Goal: Check status: Check status

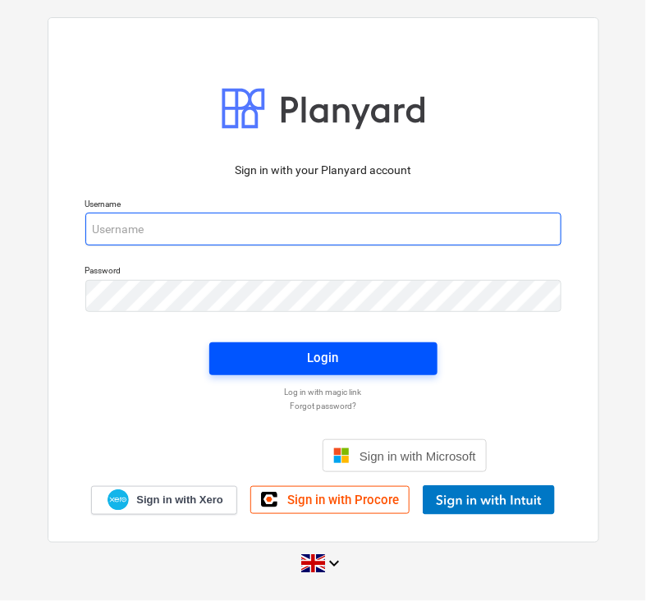
type input "[EMAIL_ADDRESS][DOMAIN_NAME]"
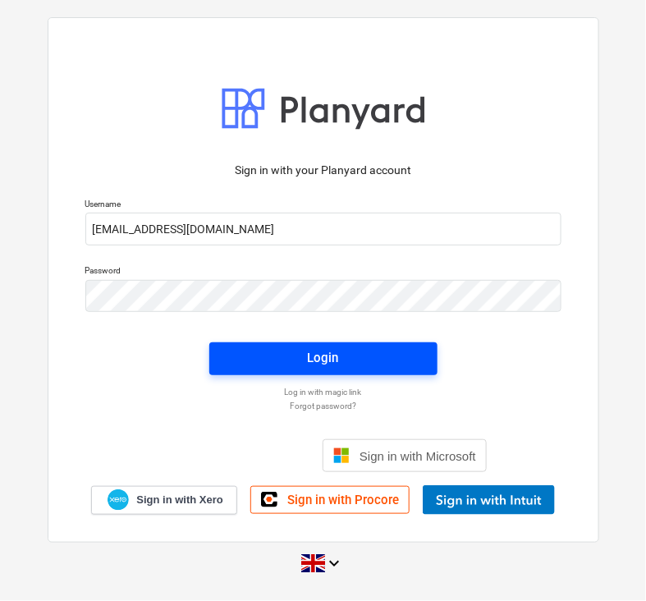
click at [292, 363] on span "Login" at bounding box center [323, 357] width 189 height 21
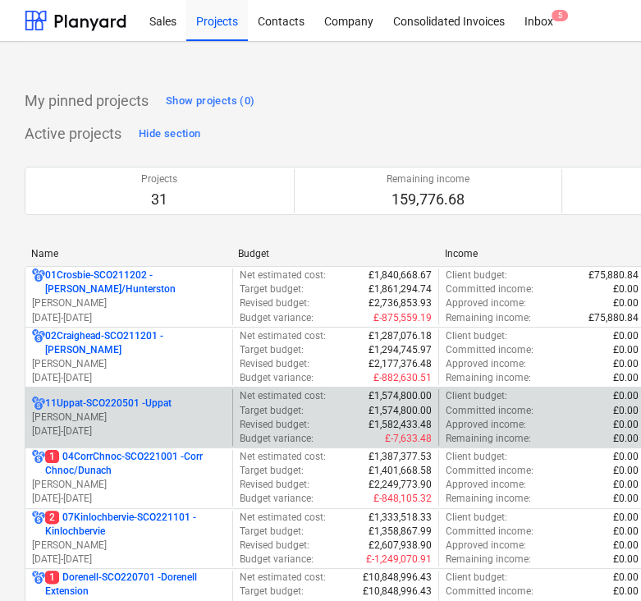
scroll to position [308, 0]
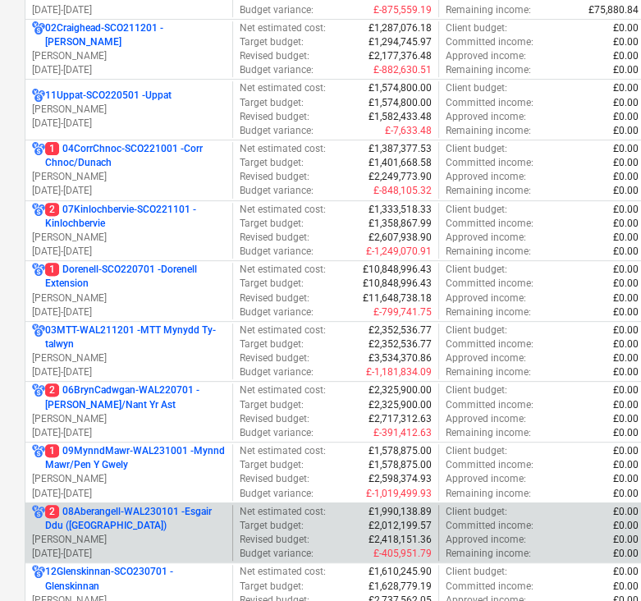
click at [129, 540] on p "[PERSON_NAME]" at bounding box center [129, 540] width 194 height 14
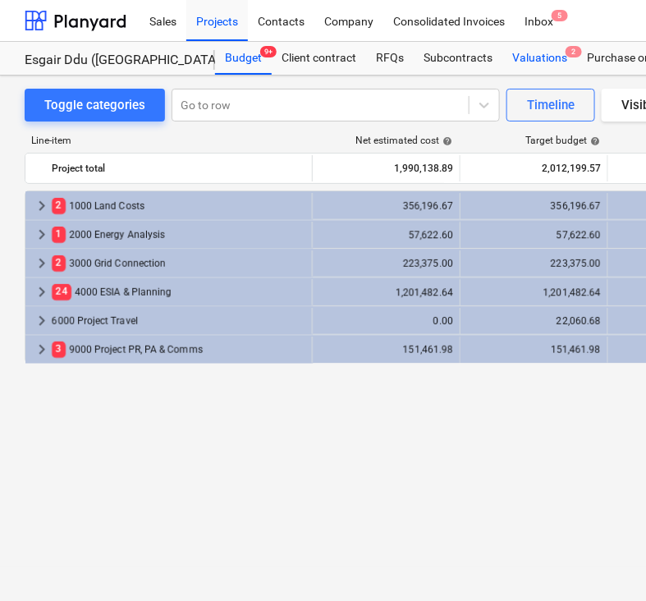
click at [563, 56] on div "Valuations 2" at bounding box center [540, 58] width 75 height 33
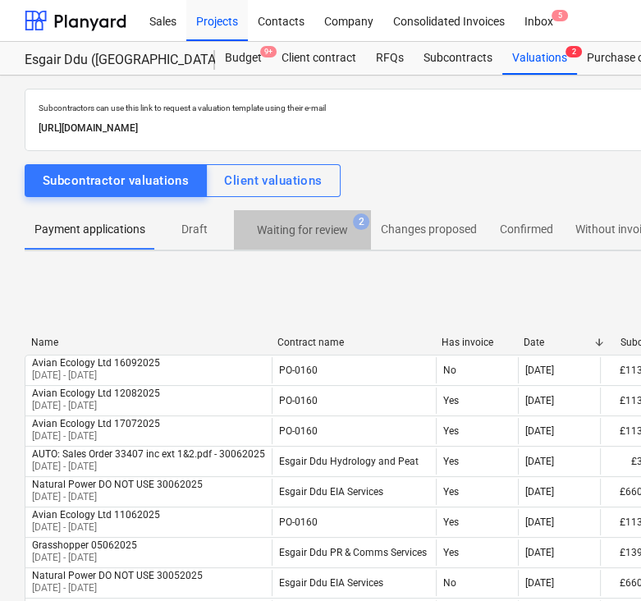
click at [296, 237] on p "Waiting for review" at bounding box center [302, 230] width 91 height 17
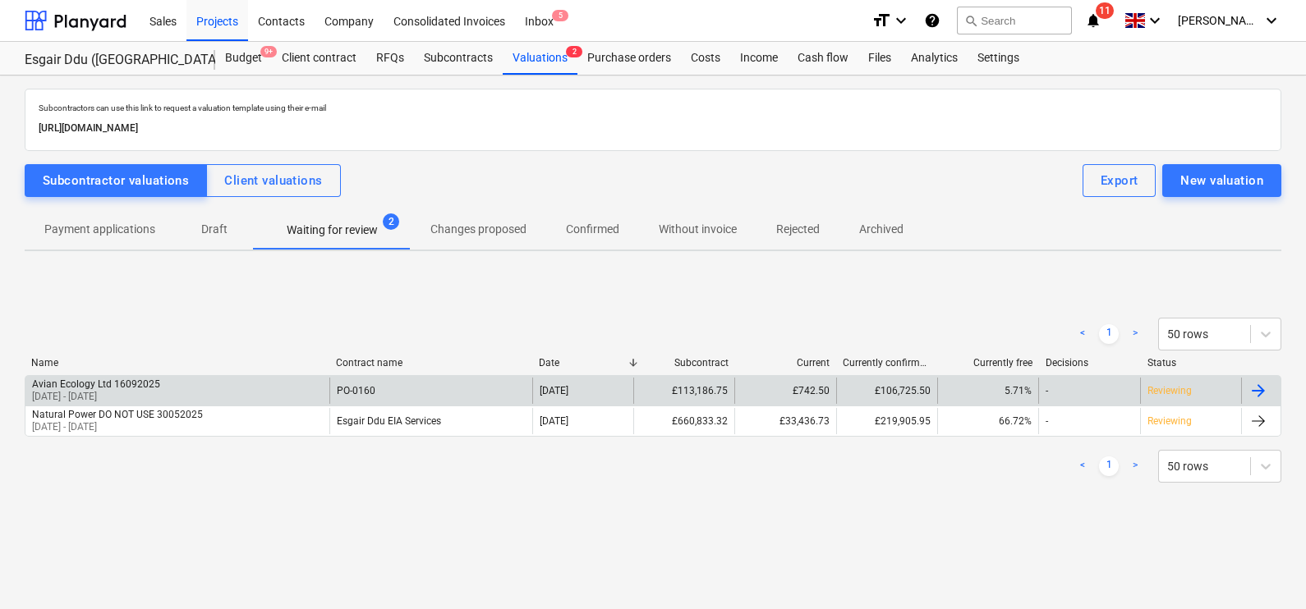
click at [1065, 393] on div "-" at bounding box center [1088, 391] width 101 height 26
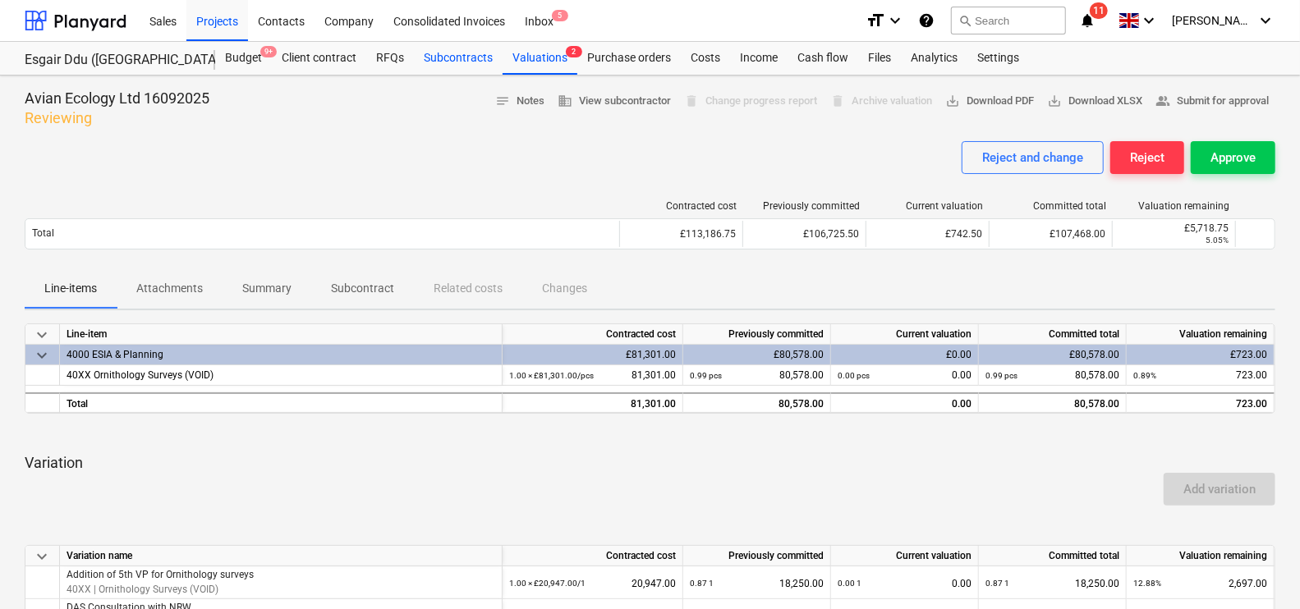
click at [473, 59] on div "Subcontracts" at bounding box center [458, 58] width 89 height 33
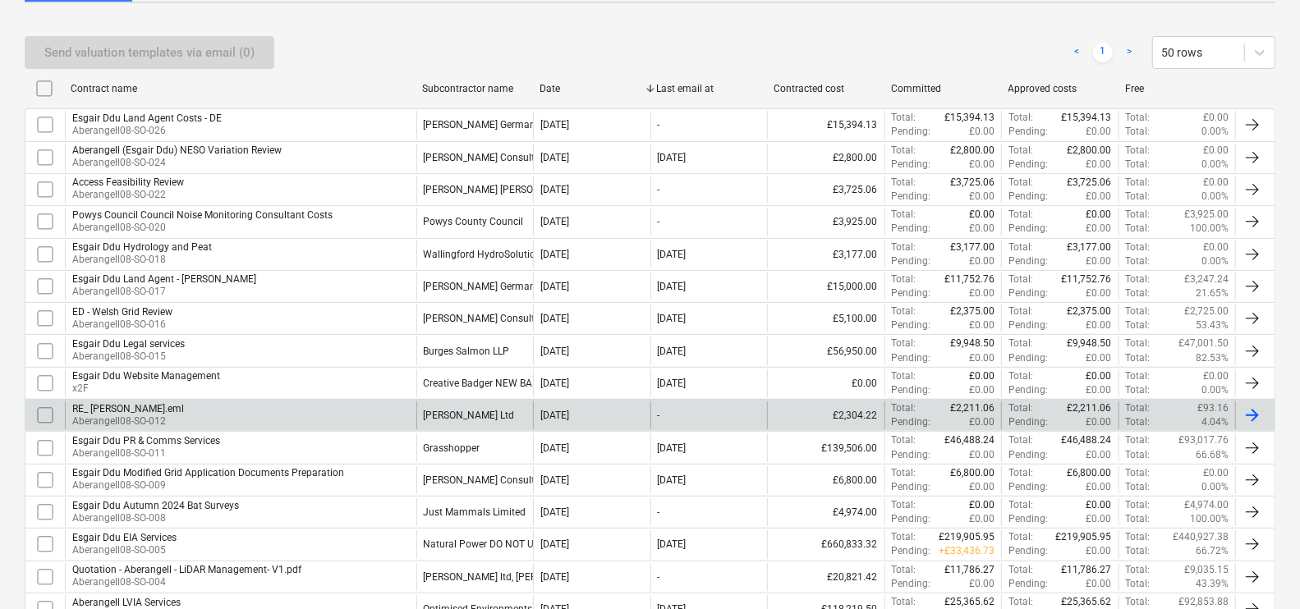
scroll to position [308, 0]
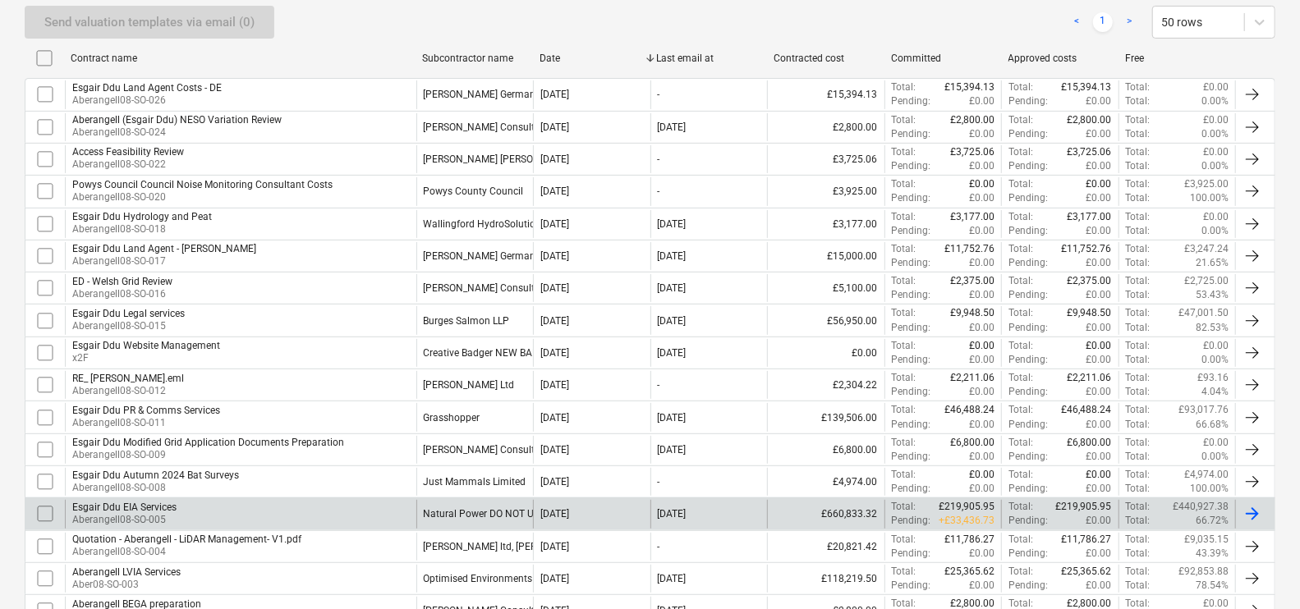
click at [471, 508] on div "Natural Power DO NOT USE" at bounding box center [485, 513] width 122 height 11
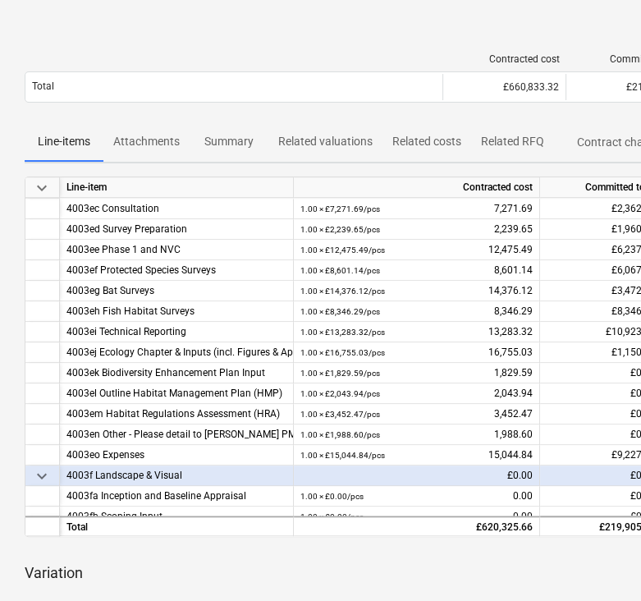
scroll to position [102, 0]
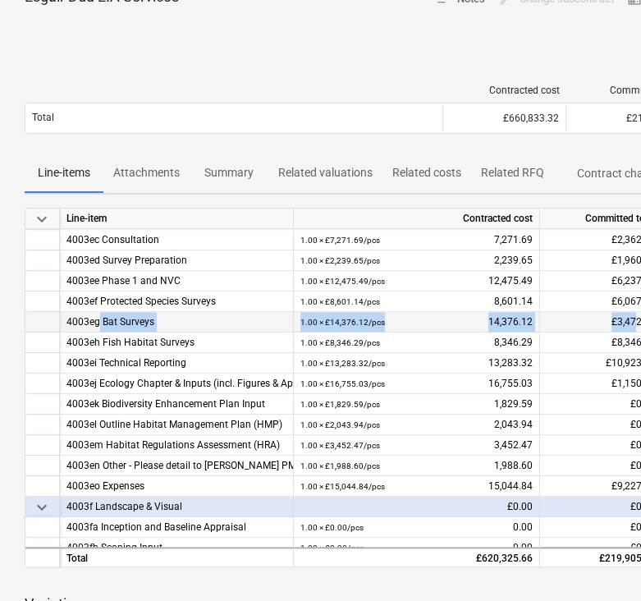
drag, startPoint x: 99, startPoint y: 325, endPoint x: 634, endPoint y: 318, distance: 535.5
click at [0, 0] on div "4003eg Bat Surveys 1.00 × £14,376.12 / pcs 14,376.12 £3,472.25 £3,090.34 £3,472…" at bounding box center [0, 0] width 0 height 0
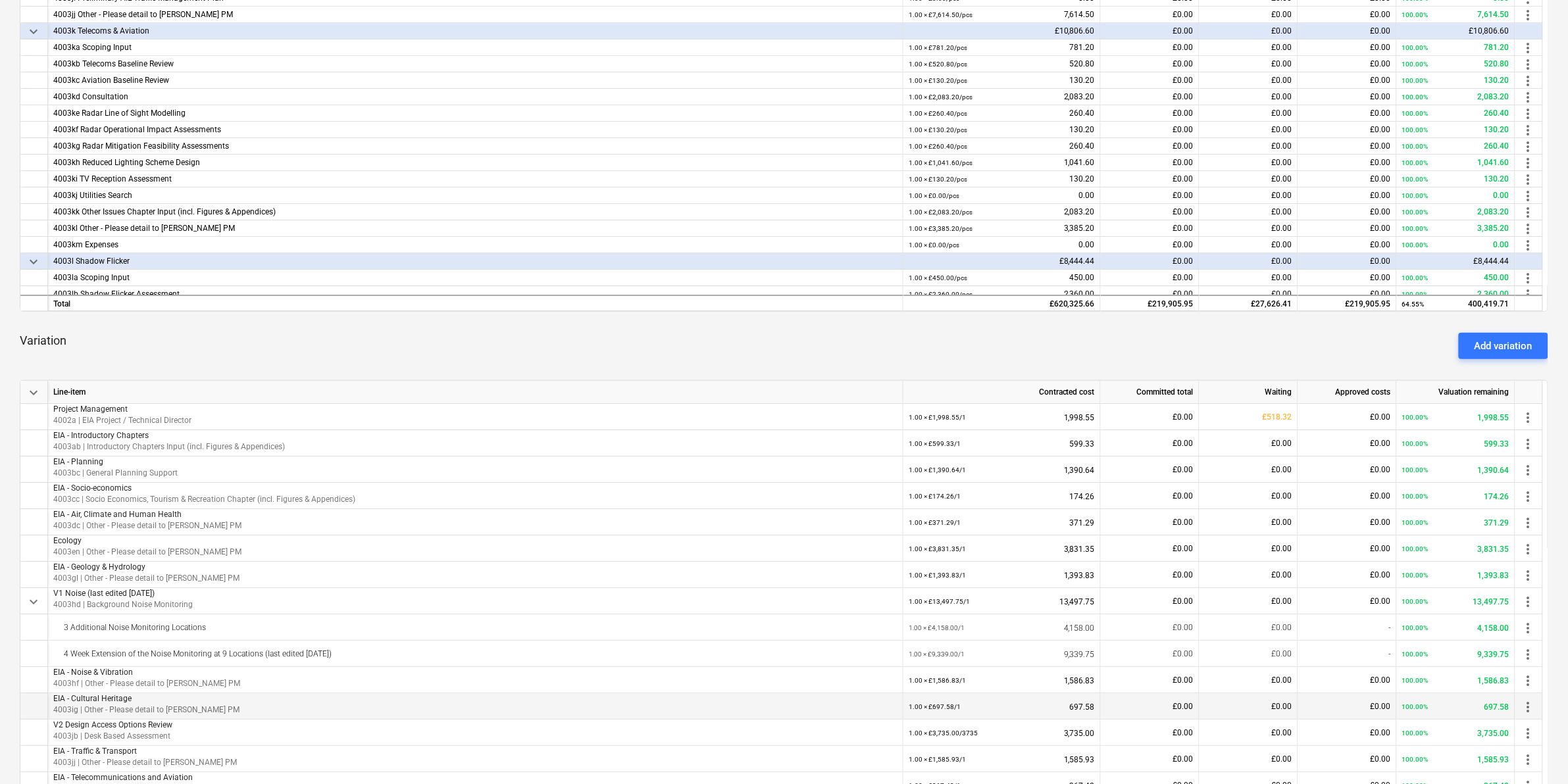
scroll to position [411, 0]
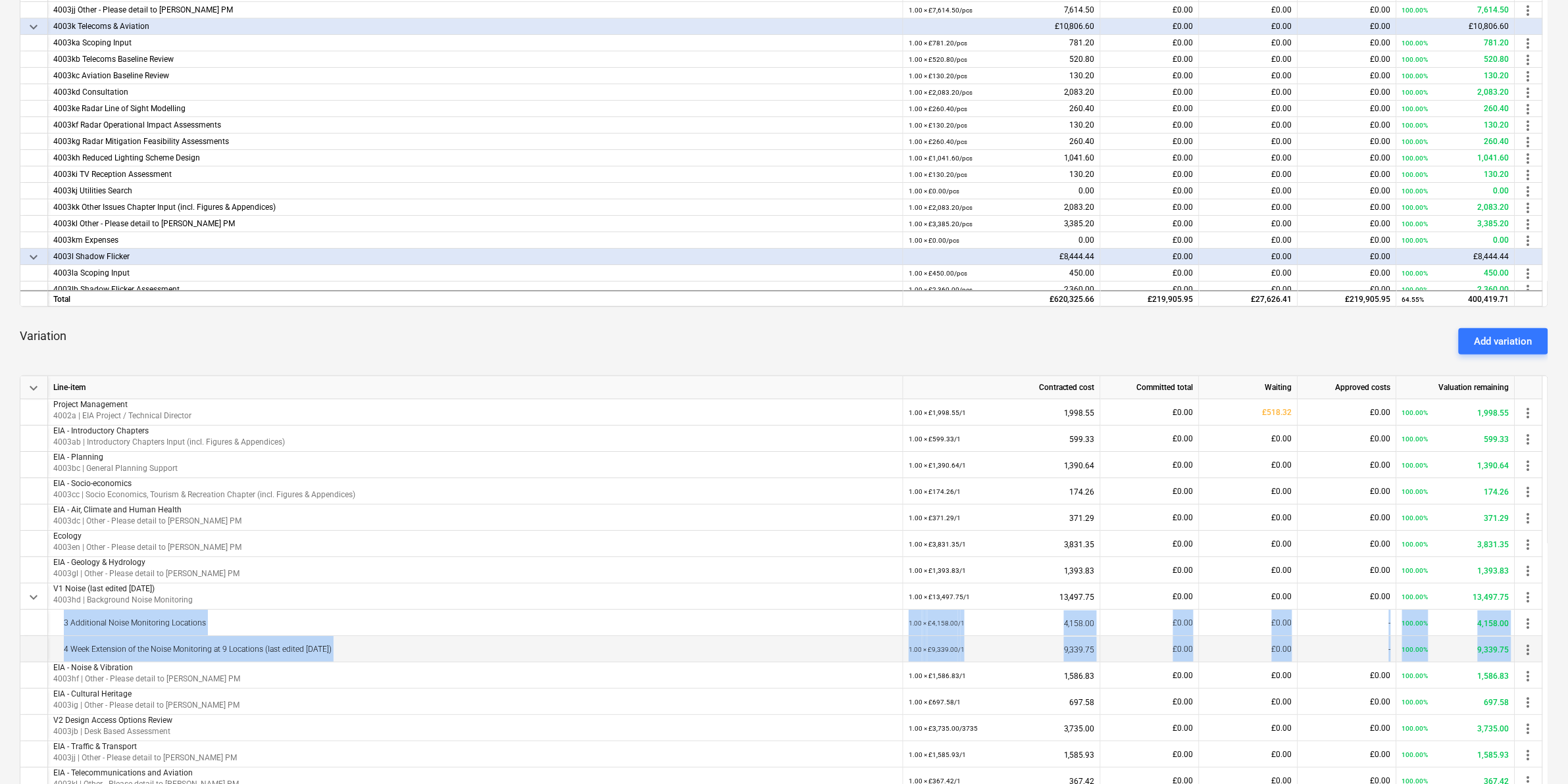
drag, startPoint x: 61, startPoint y: 628, endPoint x: 1526, endPoint y: 656, distance: 1465.3
click at [1046, 488] on div "keyboard_arrow_down Line-item Contracted cost Committed total Waiting Approved …" at bounding box center [784, 610] width 1529 height 470
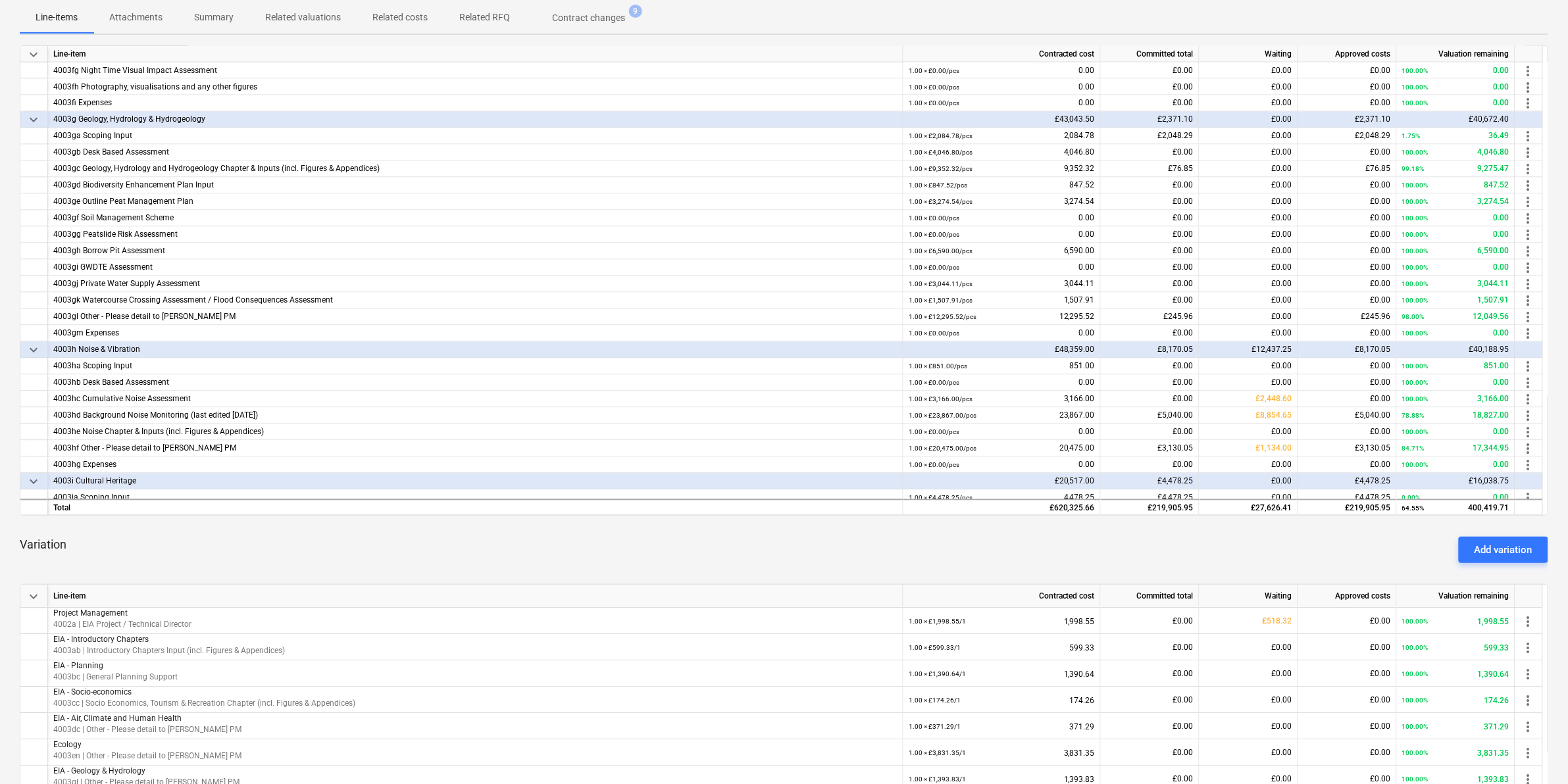
scroll to position [164, 0]
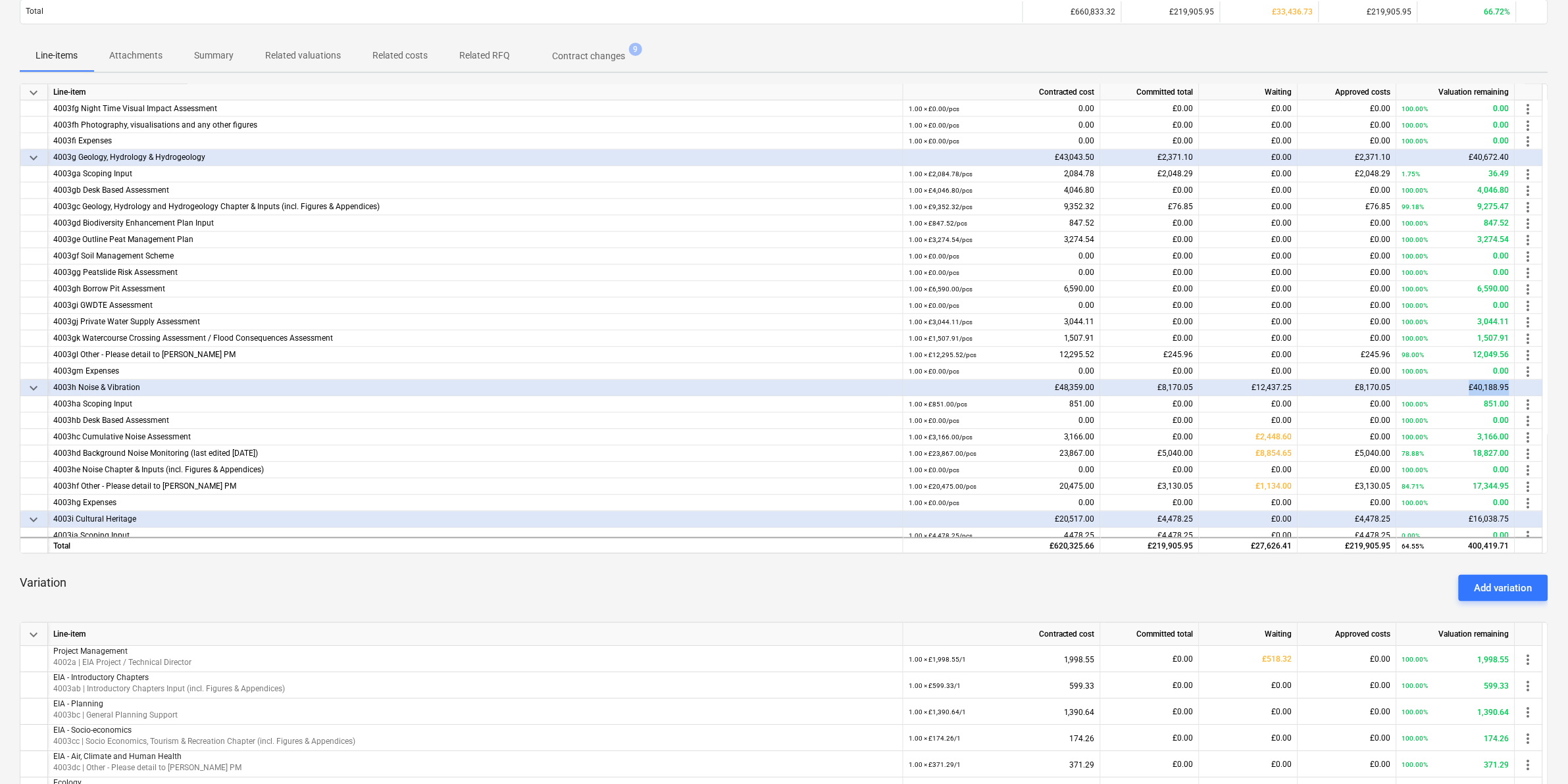
drag, startPoint x: 1467, startPoint y: 392, endPoint x: 1538, endPoint y: 389, distance: 71.1
click at [0, 0] on div "keyboard_arrow_down 4003h Noise & Vibration £48,359.00 £8,170.05 £12,437.25 £8,…" at bounding box center [0, 0] width 0 height 0
